Goal: Obtain resource: Download file/media

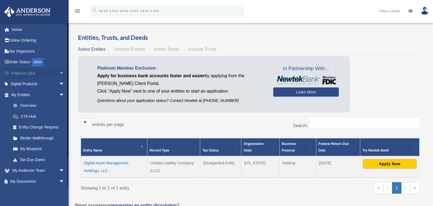
scroll to position [46, 0]
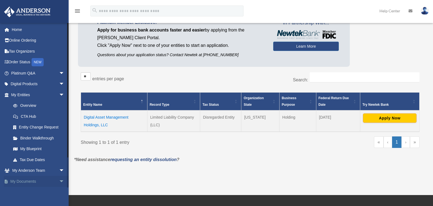
click at [59, 182] on span "arrow_drop_down" at bounding box center [64, 181] width 11 height 11
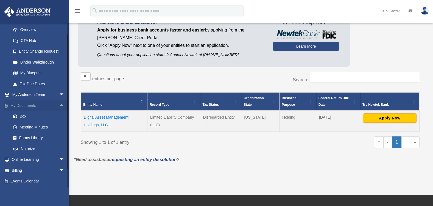
scroll to position [76, 0]
click at [38, 138] on link "Forms Library" at bounding box center [40, 138] width 65 height 11
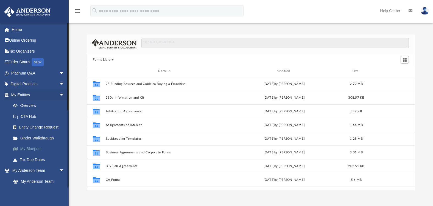
scroll to position [121, 324]
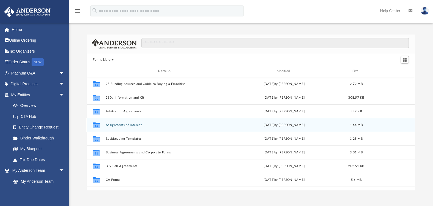
click at [131, 124] on button "Assignments of Interest" at bounding box center [164, 125] width 117 height 4
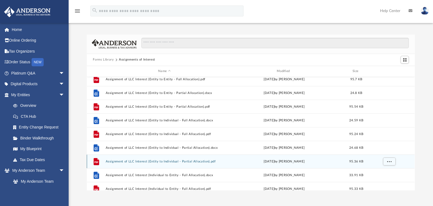
scroll to position [91, 0]
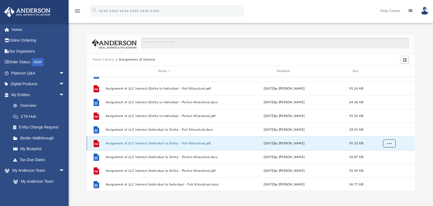
drag, startPoint x: 159, startPoint y: 143, endPoint x: 390, endPoint y: 142, distance: 230.7
click at [390, 142] on span "More options" at bounding box center [389, 143] width 4 height 3
click at [383, 164] on li "Download" at bounding box center [384, 163] width 16 height 6
